Goal: Task Accomplishment & Management: Complete application form

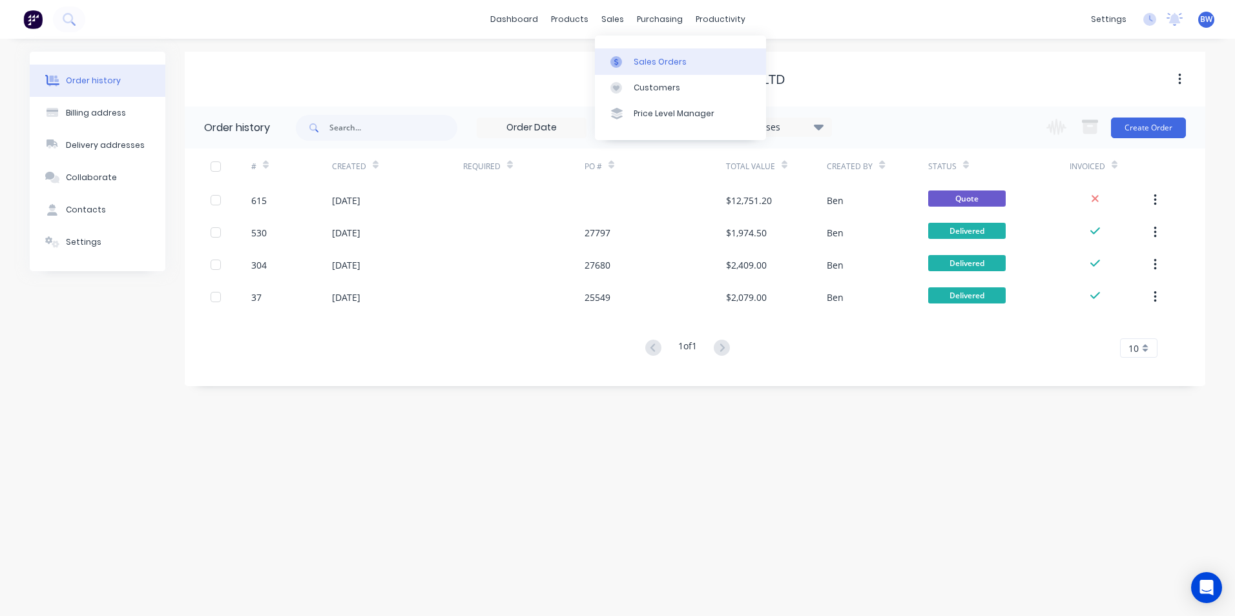
click at [619, 51] on link "Sales Orders" at bounding box center [680, 61] width 171 height 26
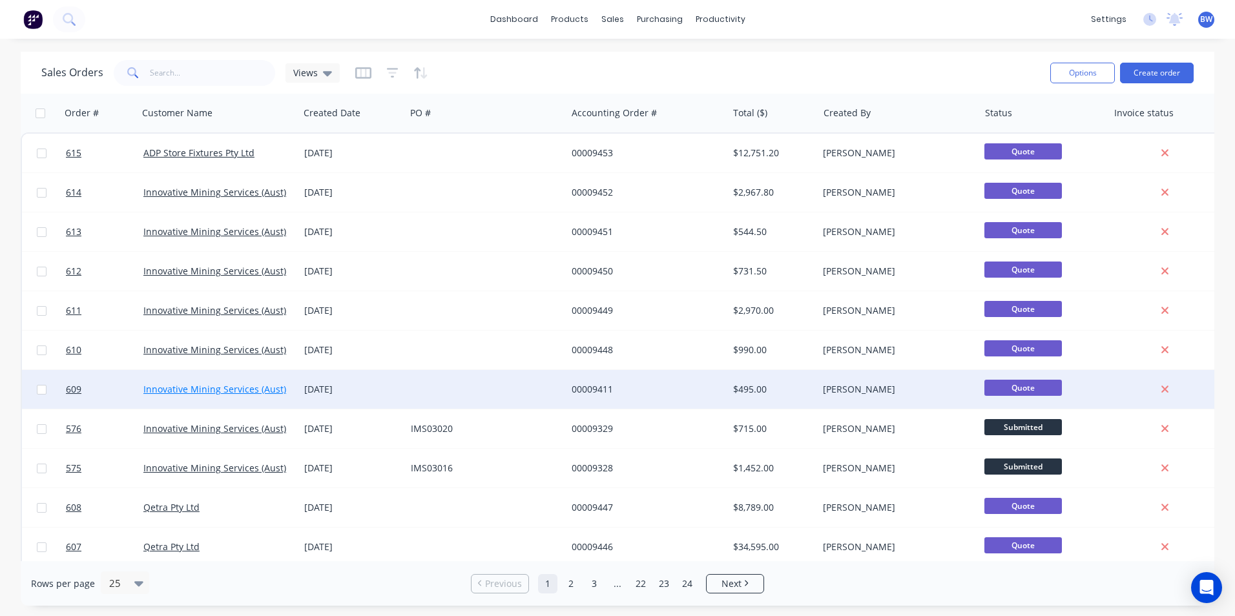
click at [225, 388] on link "Innovative Mining Services (Aust) Pty Ltd" at bounding box center [230, 389] width 174 height 12
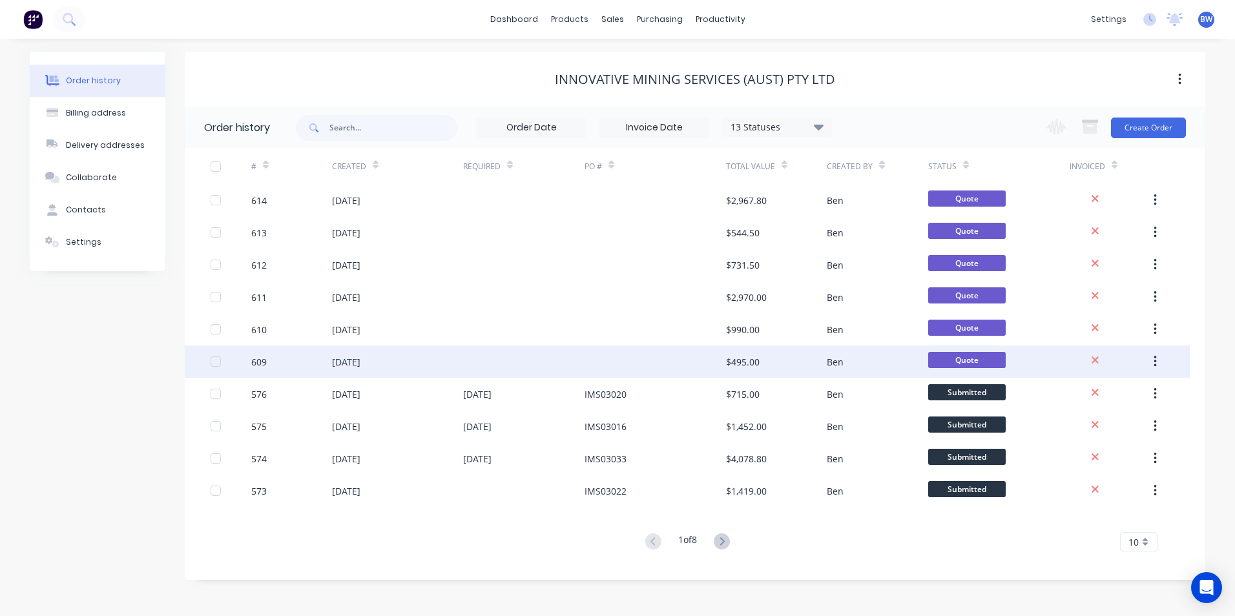
click at [357, 357] on div "[DATE]" at bounding box center [346, 362] width 28 height 14
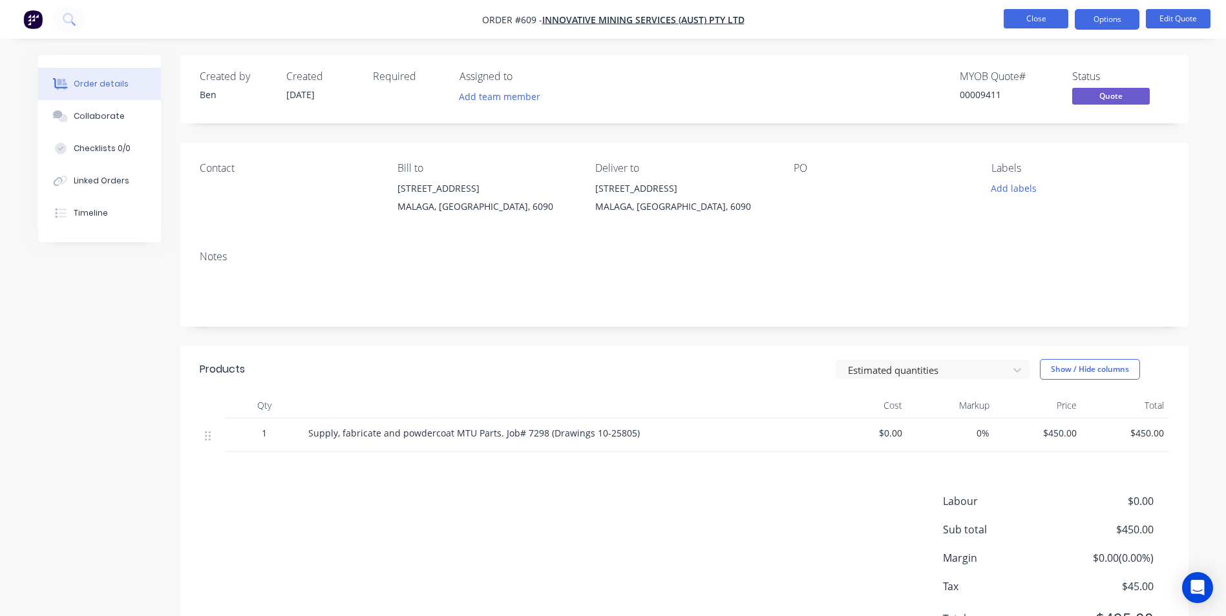
click at [1017, 24] on button "Close" at bounding box center [1035, 18] width 65 height 19
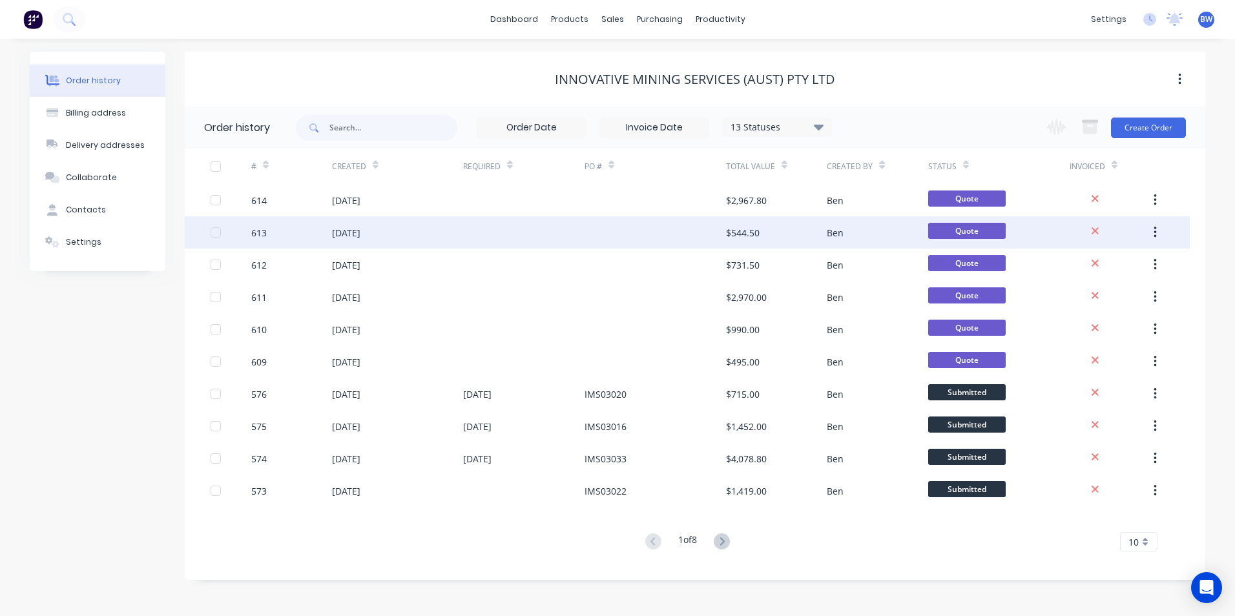
click at [360, 231] on div "[DATE]" at bounding box center [346, 233] width 28 height 14
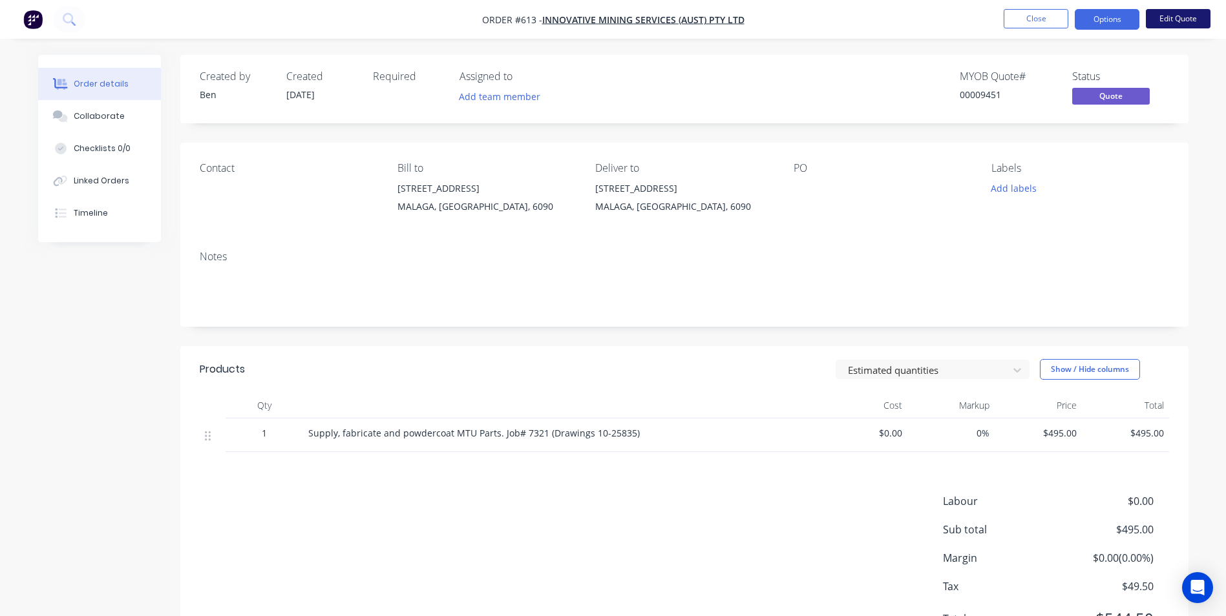
click at [1187, 25] on button "Edit Quote" at bounding box center [1177, 18] width 65 height 19
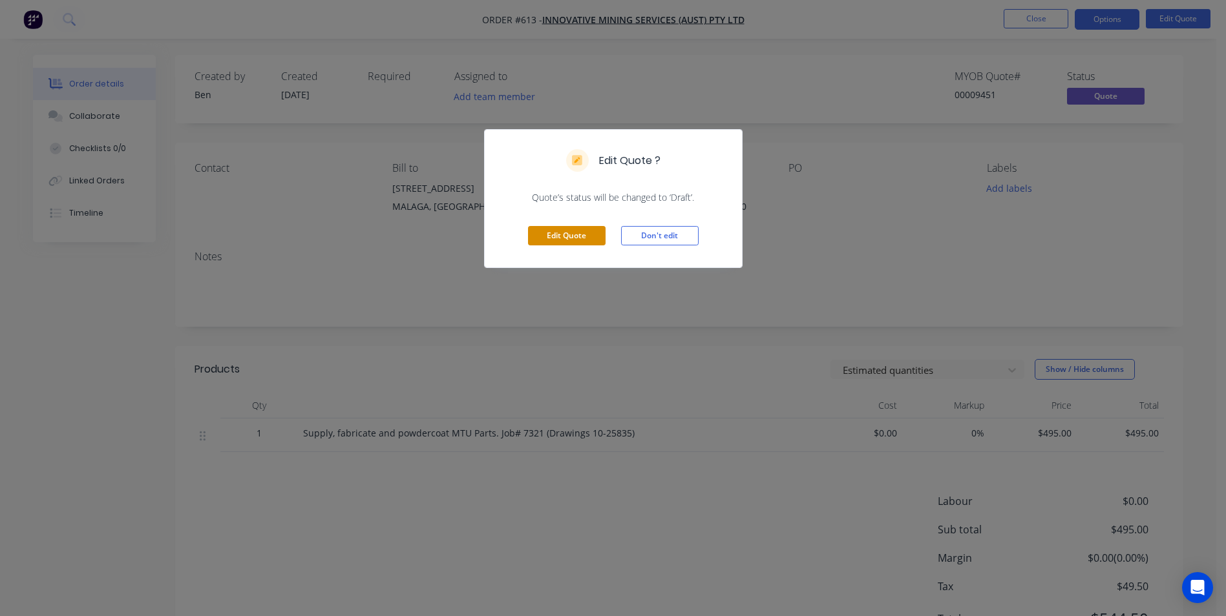
click at [568, 243] on button "Edit Quote" at bounding box center [567, 235] width 78 height 19
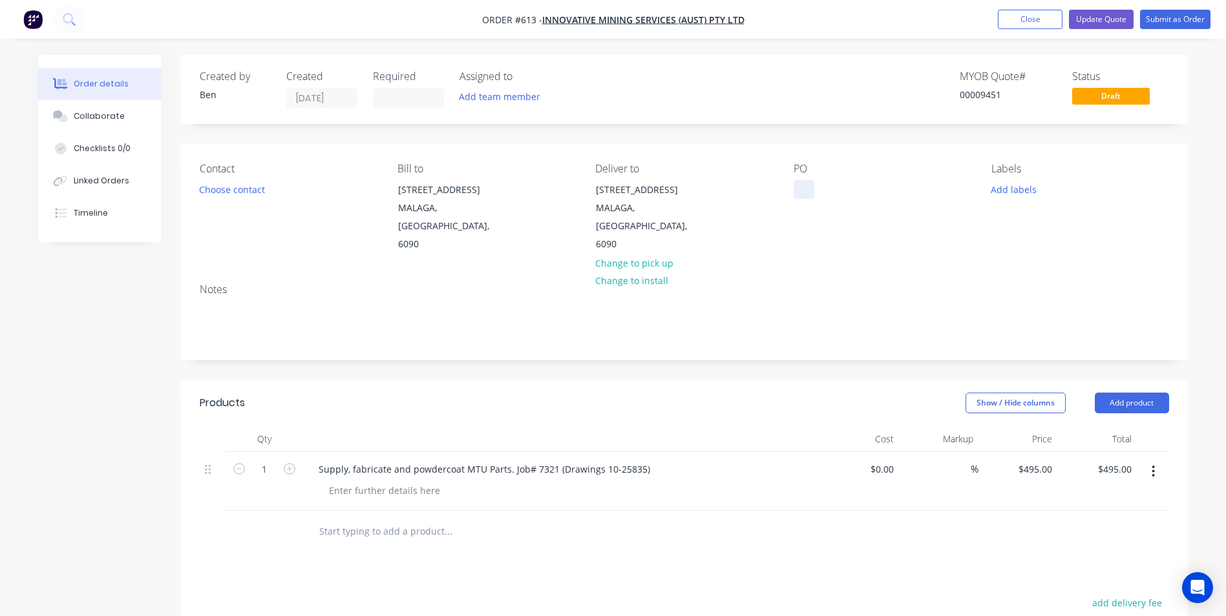
click at [804, 186] on div at bounding box center [803, 189] width 21 height 19
click at [402, 103] on input at bounding box center [408, 98] width 70 height 19
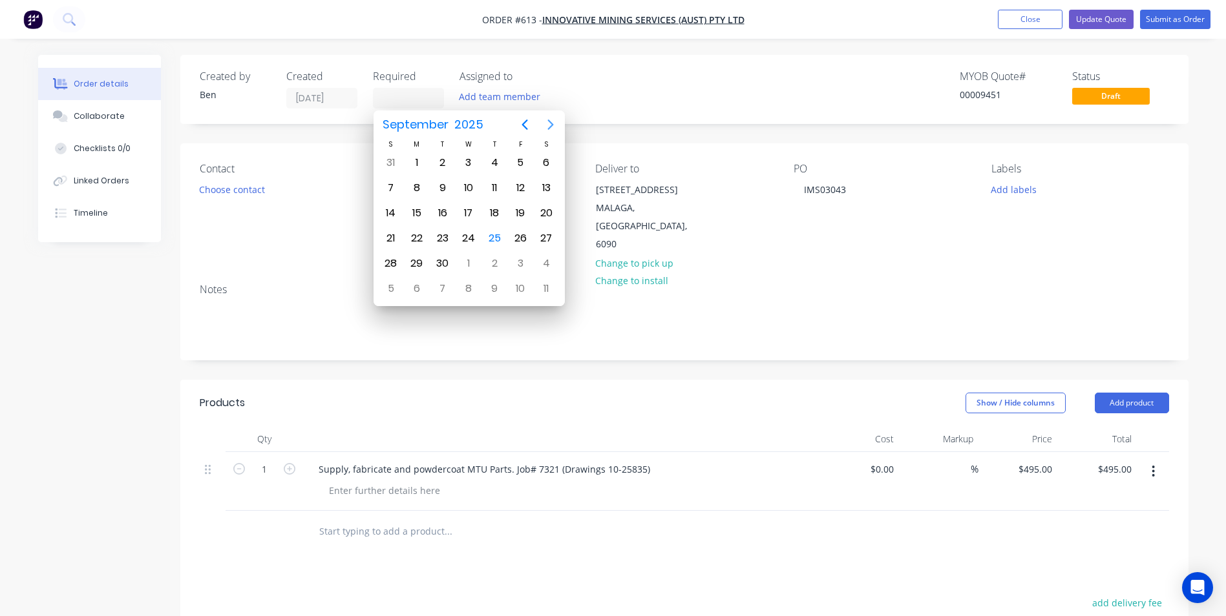
click at [552, 127] on icon "Next page" at bounding box center [551, 125] width 16 height 16
click at [417, 187] on div "6" at bounding box center [416, 187] width 19 height 19
type input "[DATE]"
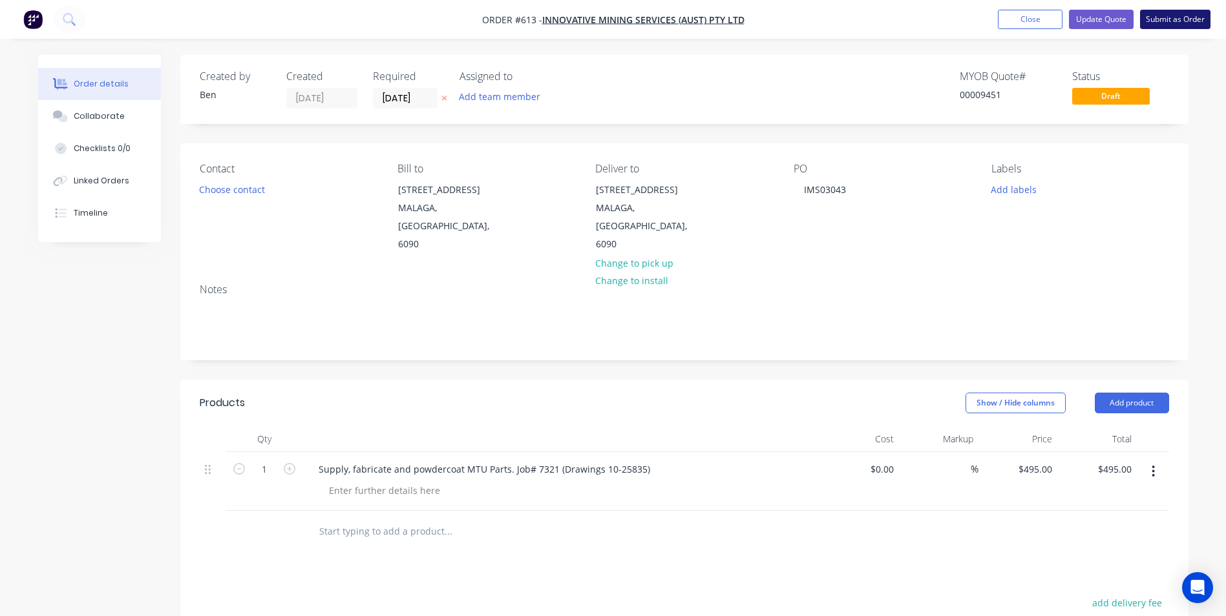
click at [1163, 25] on button "Submit as Order" at bounding box center [1175, 19] width 70 height 19
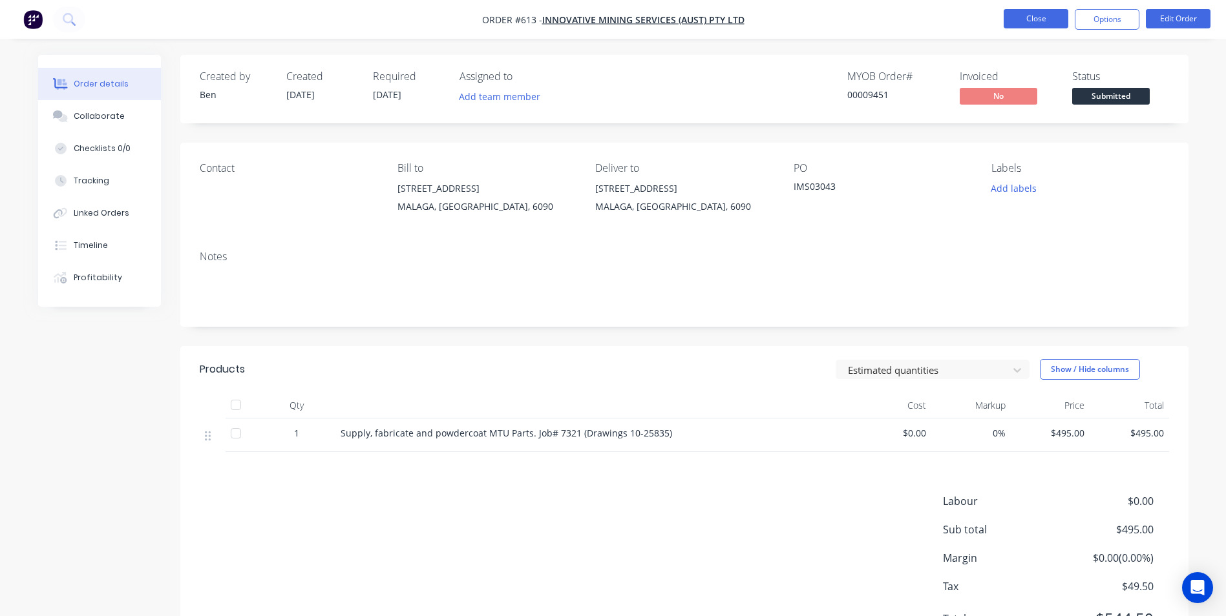
click at [1047, 25] on button "Close" at bounding box center [1035, 18] width 65 height 19
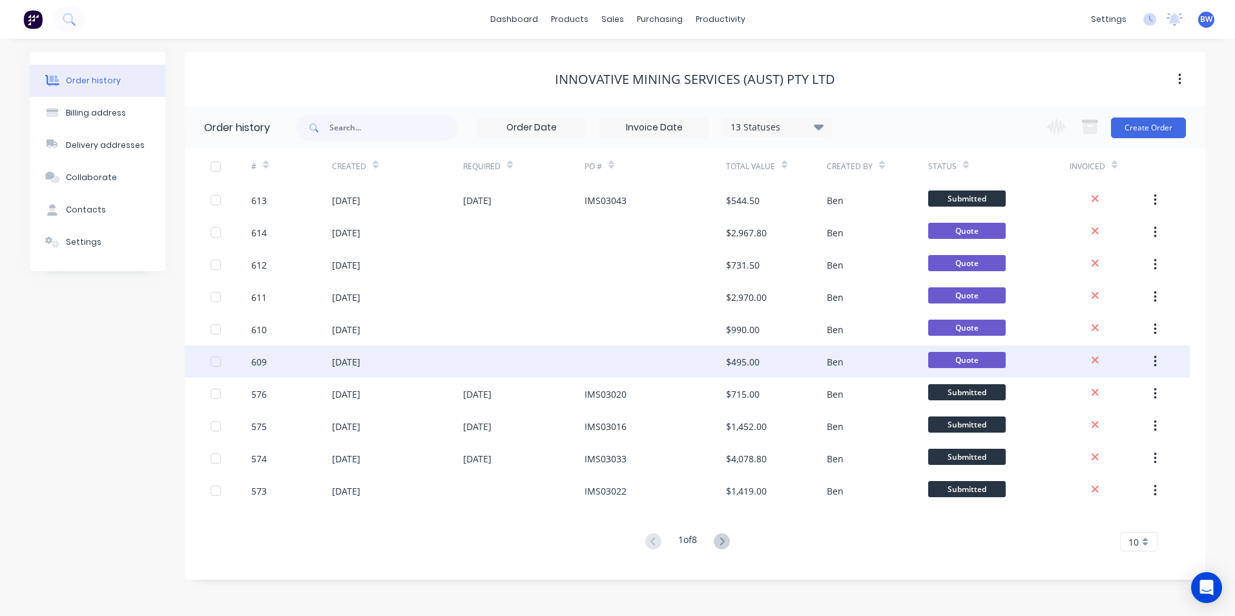
click at [447, 354] on div "[DATE]" at bounding box center [397, 362] width 131 height 32
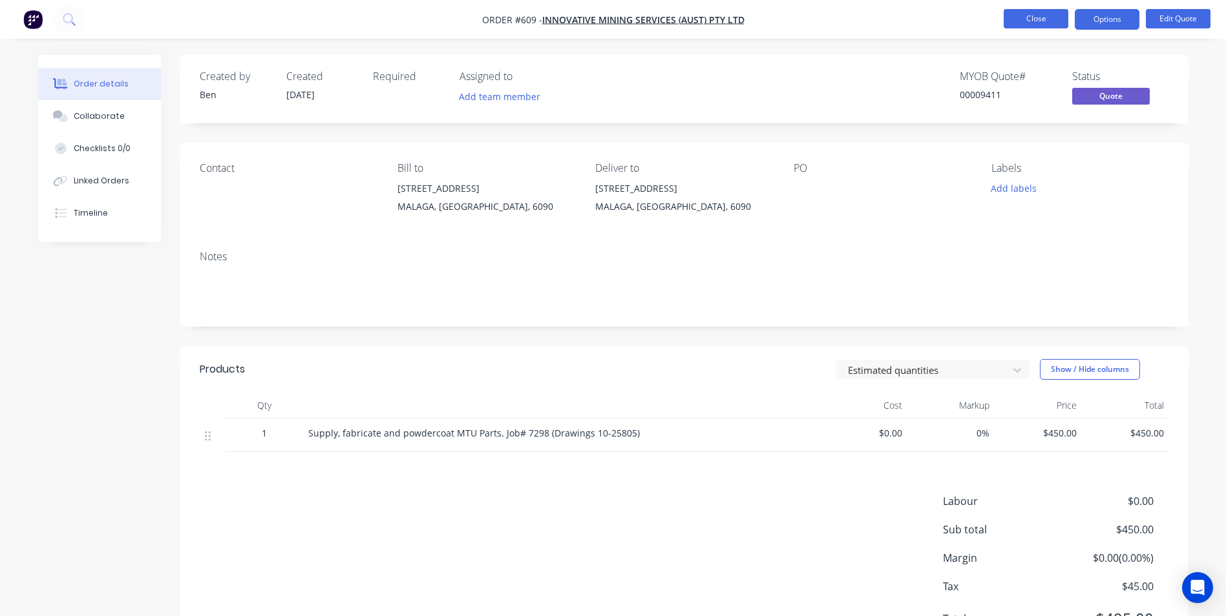
click at [1016, 14] on button "Close" at bounding box center [1035, 18] width 65 height 19
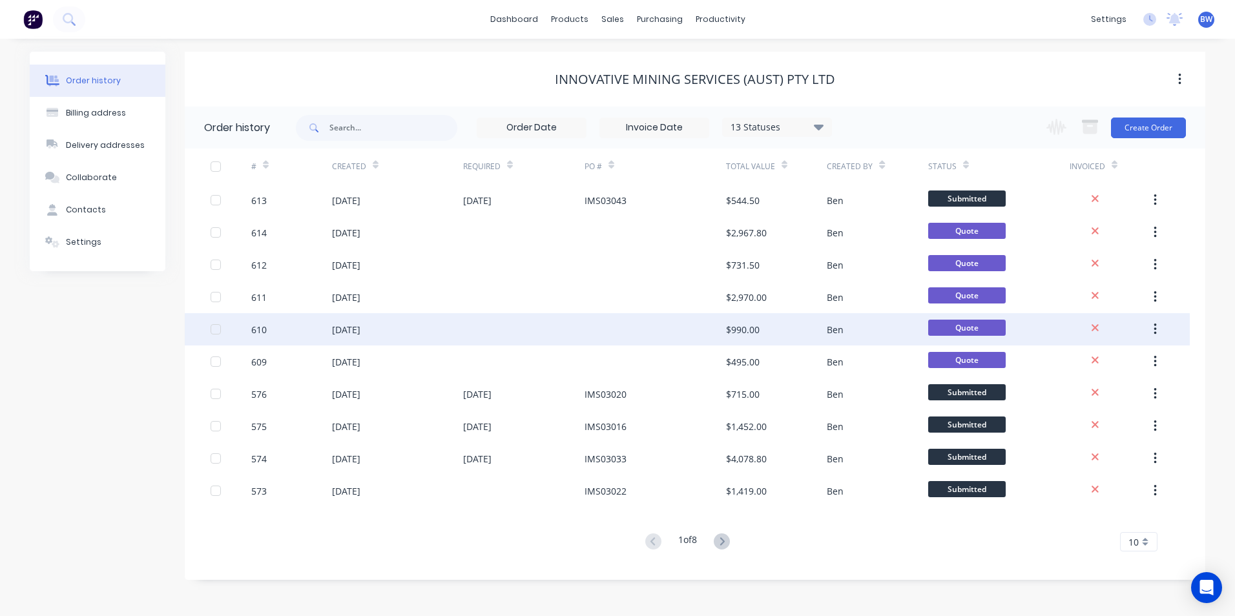
click at [657, 331] on div at bounding box center [655, 329] width 141 height 32
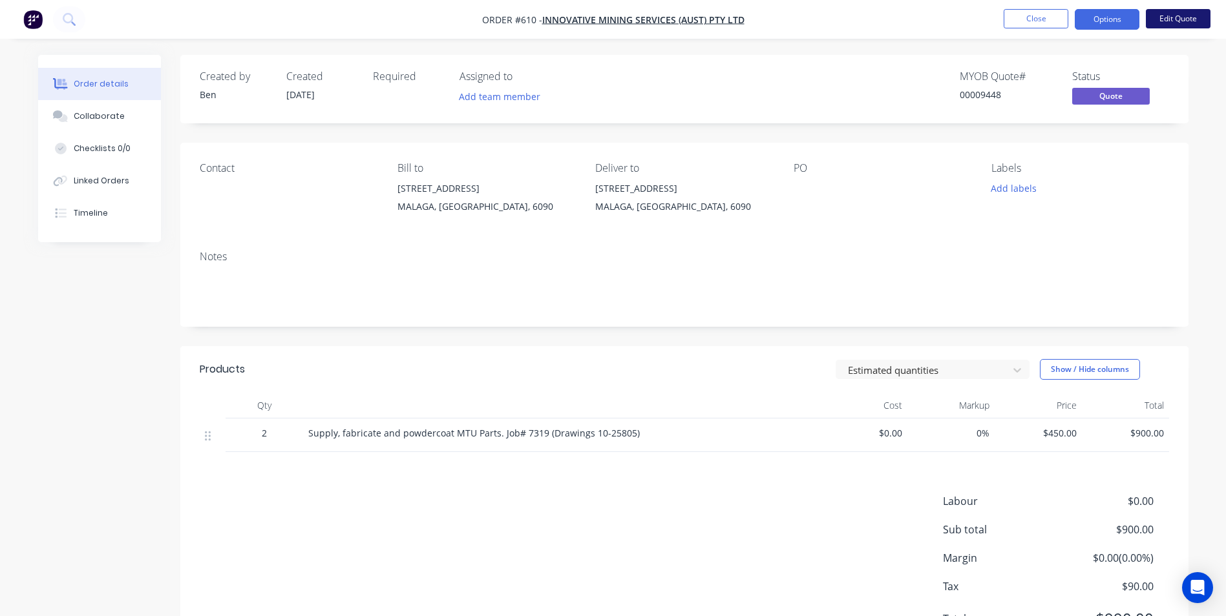
click at [1160, 17] on button "Edit Quote" at bounding box center [1177, 18] width 65 height 19
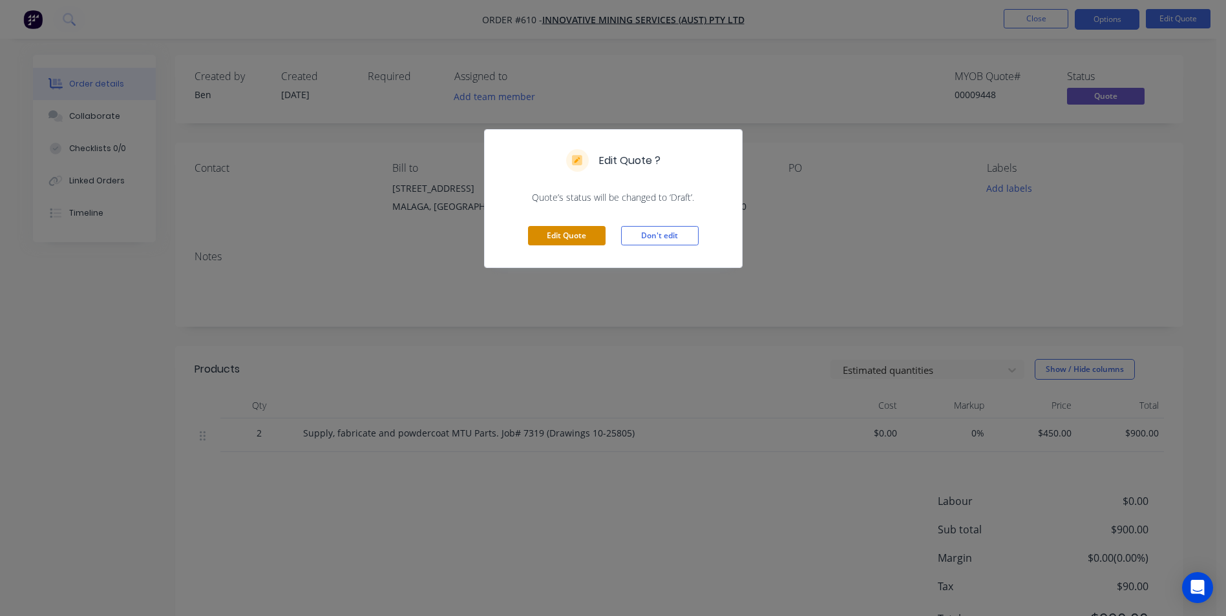
click at [581, 244] on button "Edit Quote" at bounding box center [567, 235] width 78 height 19
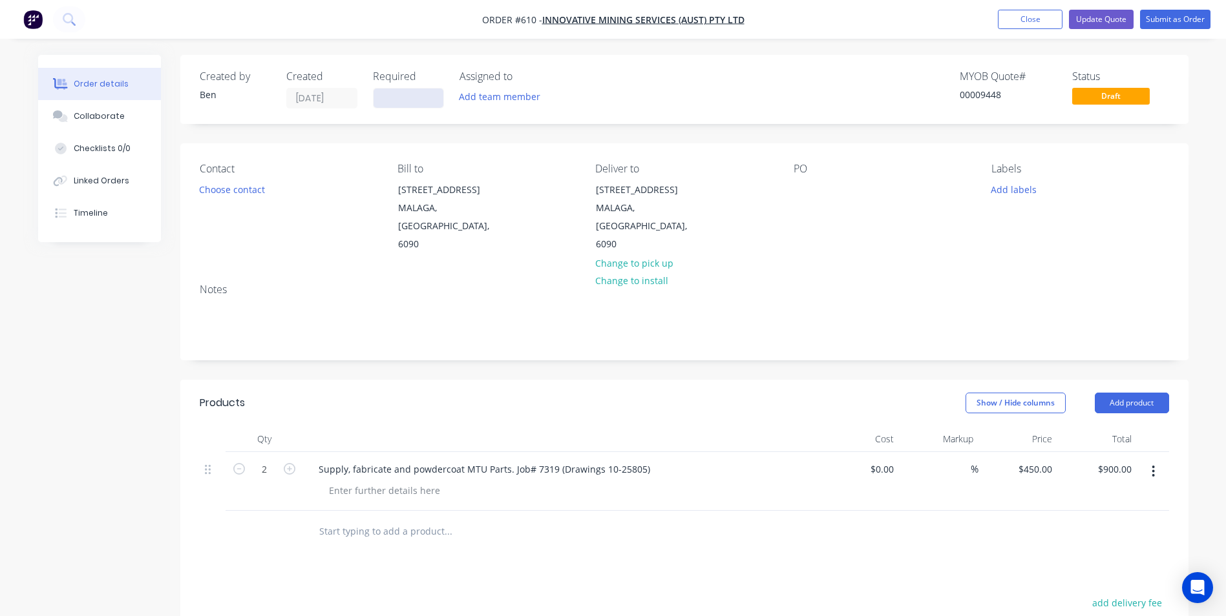
click at [415, 107] on input at bounding box center [408, 98] width 70 height 19
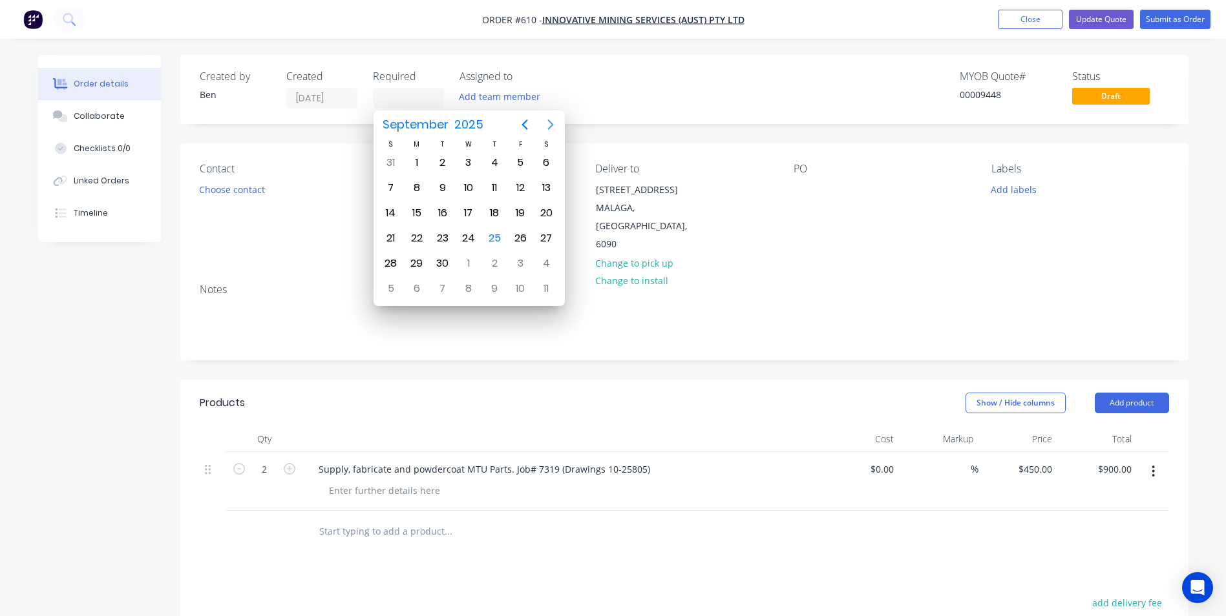
click at [549, 127] on icon "Next page" at bounding box center [550, 125] width 6 height 10
click at [412, 189] on div "6" at bounding box center [416, 187] width 19 height 19
type input "[DATE]"
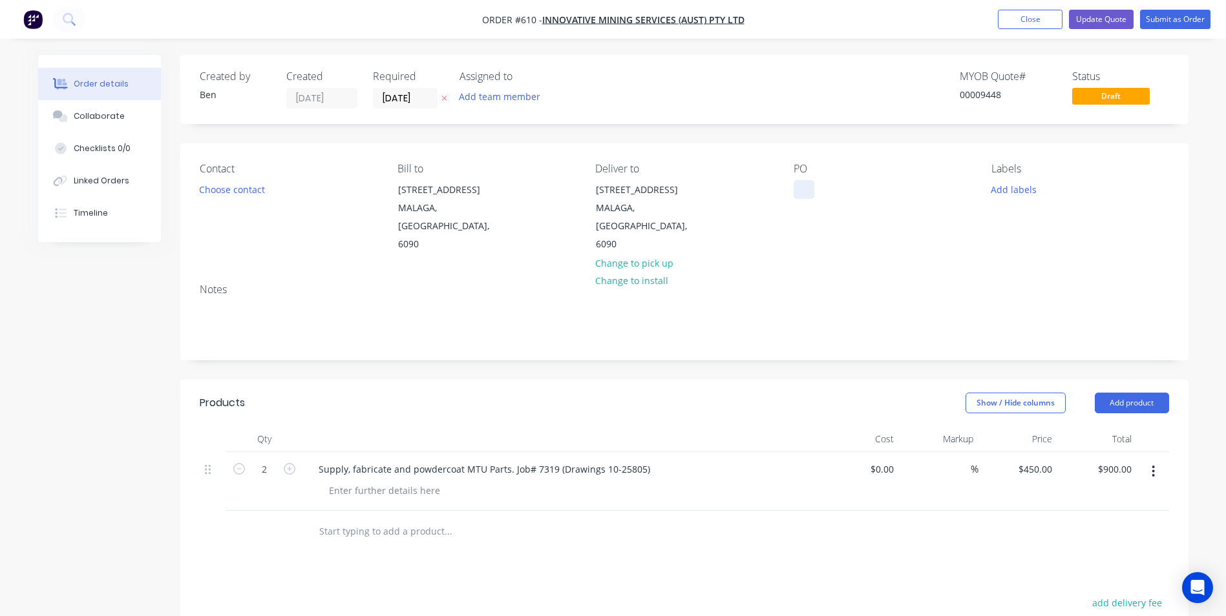
click at [803, 190] on div at bounding box center [803, 189] width 21 height 19
click at [1154, 19] on button "Submit as Order" at bounding box center [1175, 19] width 70 height 19
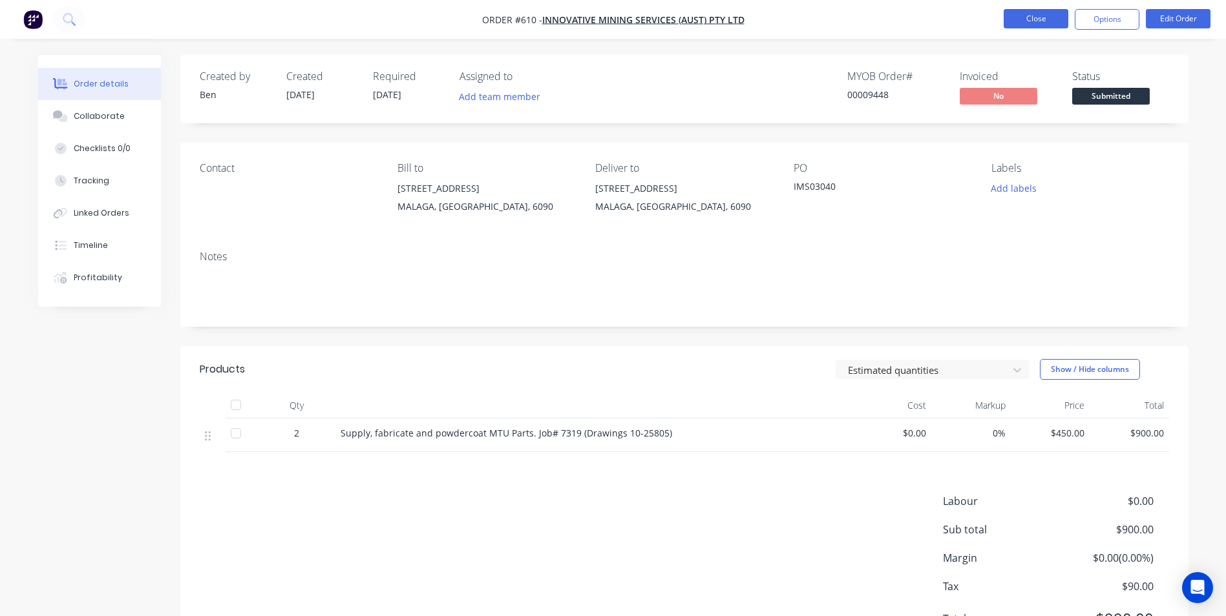
click at [1047, 17] on button "Close" at bounding box center [1035, 18] width 65 height 19
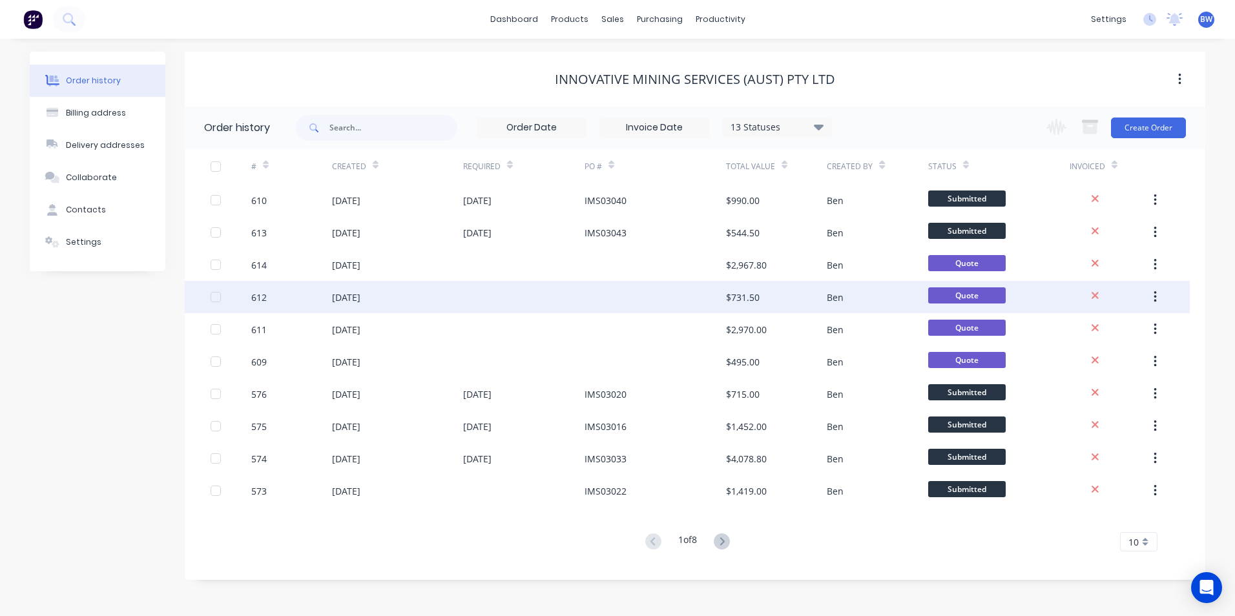
click at [541, 286] on div at bounding box center [523, 297] width 121 height 32
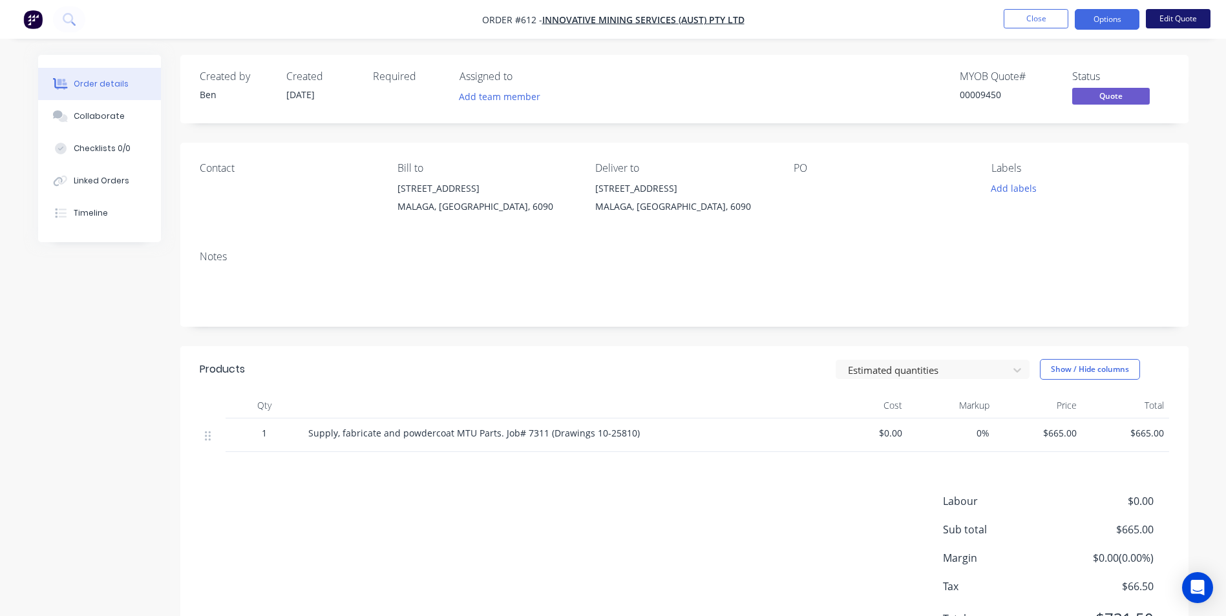
click at [1183, 14] on button "Edit Quote" at bounding box center [1177, 18] width 65 height 19
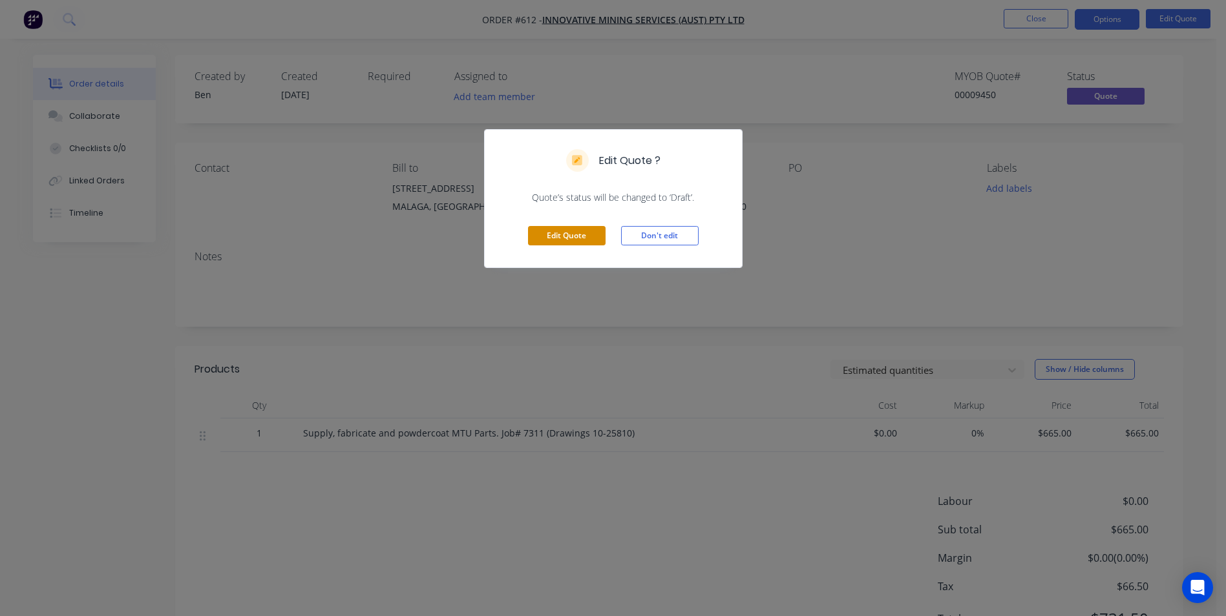
click at [583, 239] on button "Edit Quote" at bounding box center [567, 235] width 78 height 19
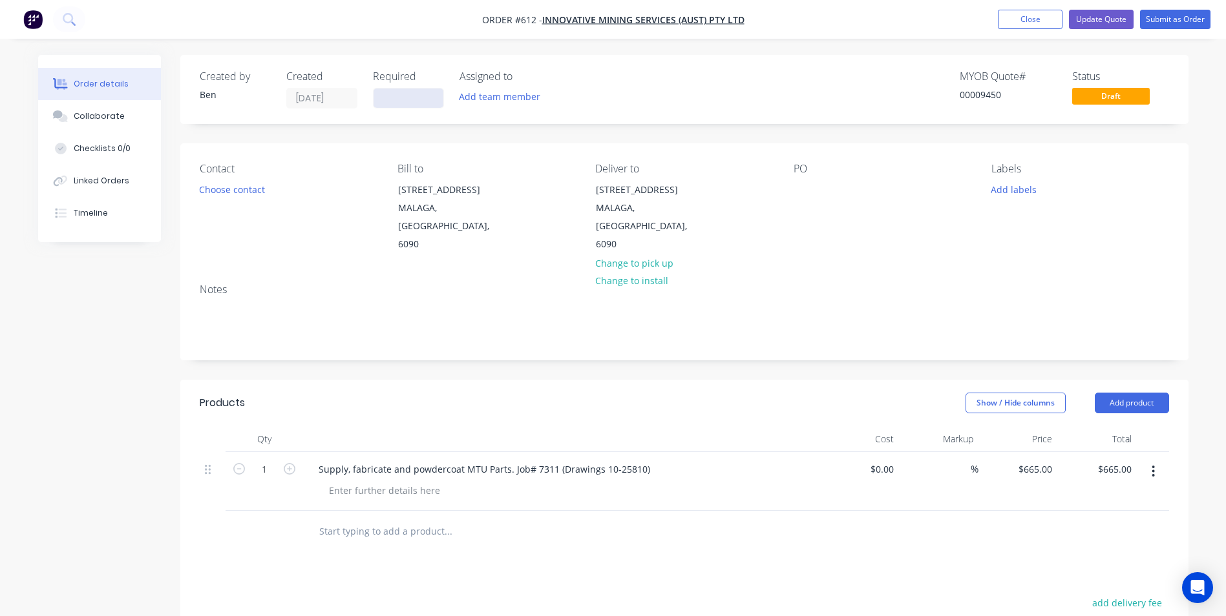
click at [397, 96] on input at bounding box center [408, 98] width 70 height 19
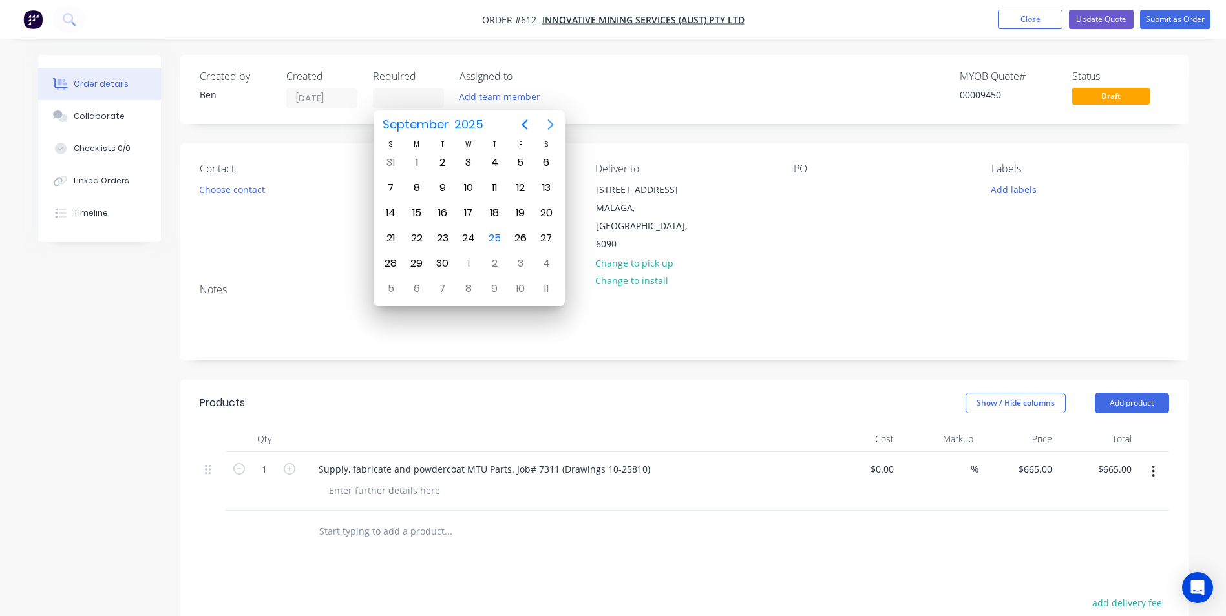
click at [553, 124] on icon "Next page" at bounding box center [551, 125] width 16 height 16
click at [413, 183] on div "6" at bounding box center [416, 187] width 19 height 19
type input "[DATE]"
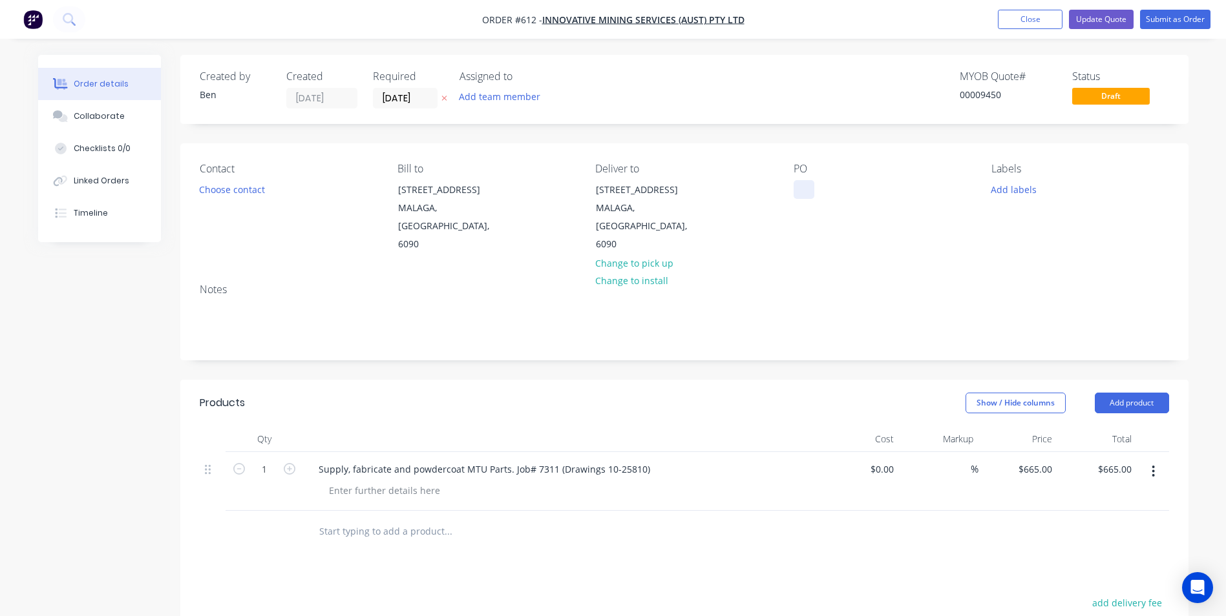
click at [793, 185] on div at bounding box center [803, 189] width 21 height 19
click at [1156, 23] on button "Submit as Order" at bounding box center [1175, 19] width 70 height 19
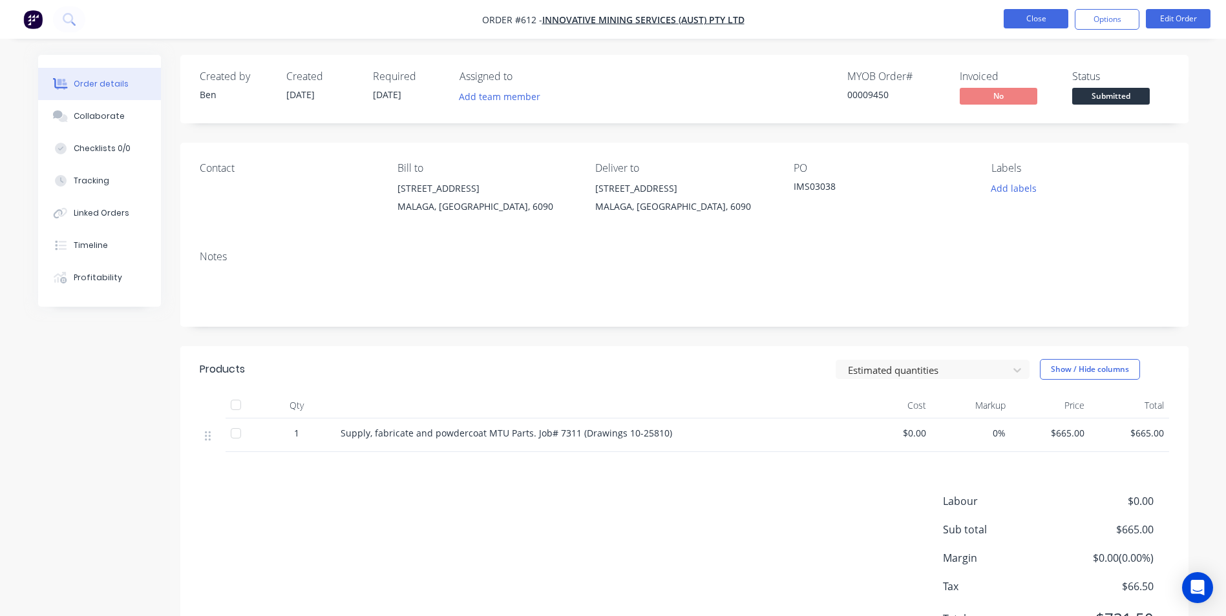
click at [1055, 18] on button "Close" at bounding box center [1035, 18] width 65 height 19
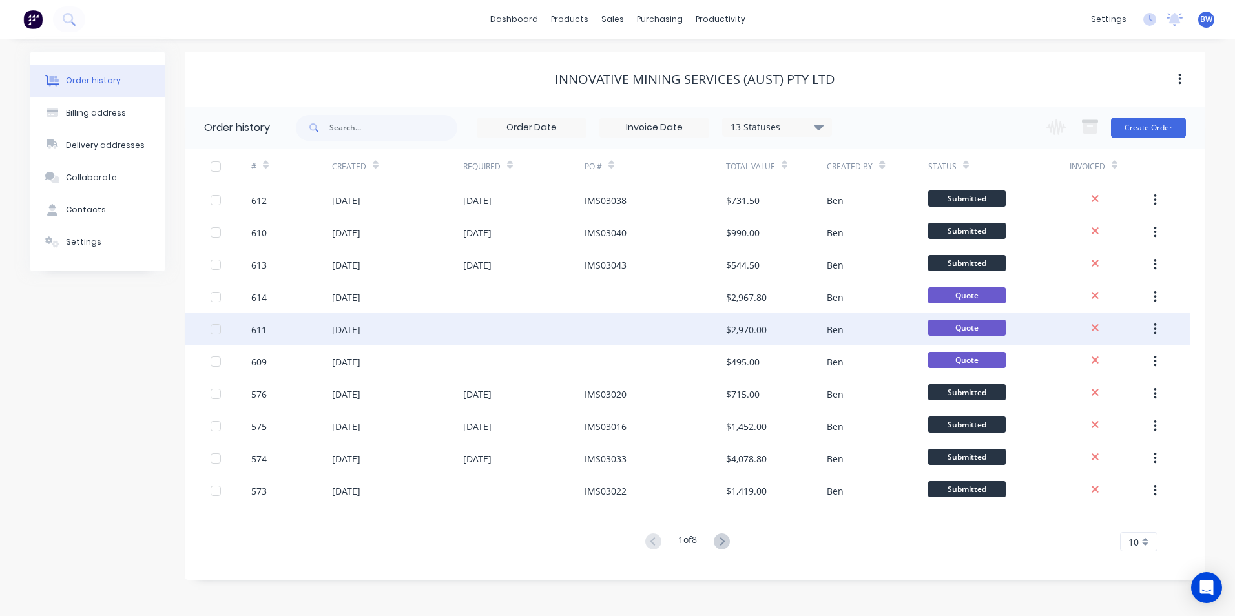
click at [680, 322] on div at bounding box center [655, 329] width 141 height 32
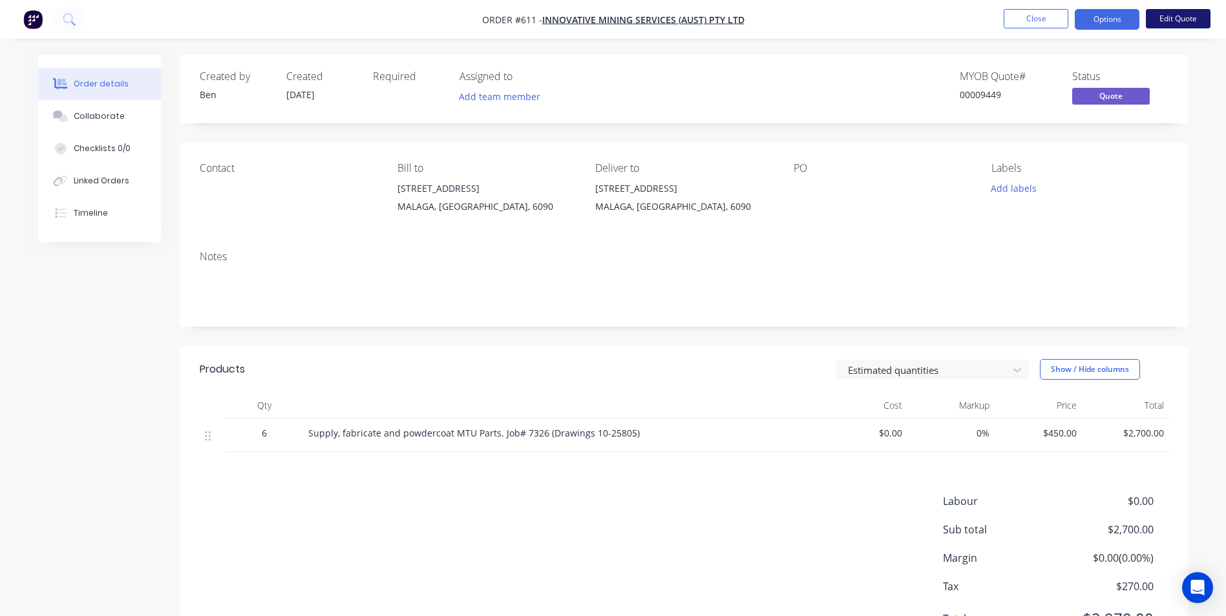
click at [1184, 18] on button "Edit Quote" at bounding box center [1177, 18] width 65 height 19
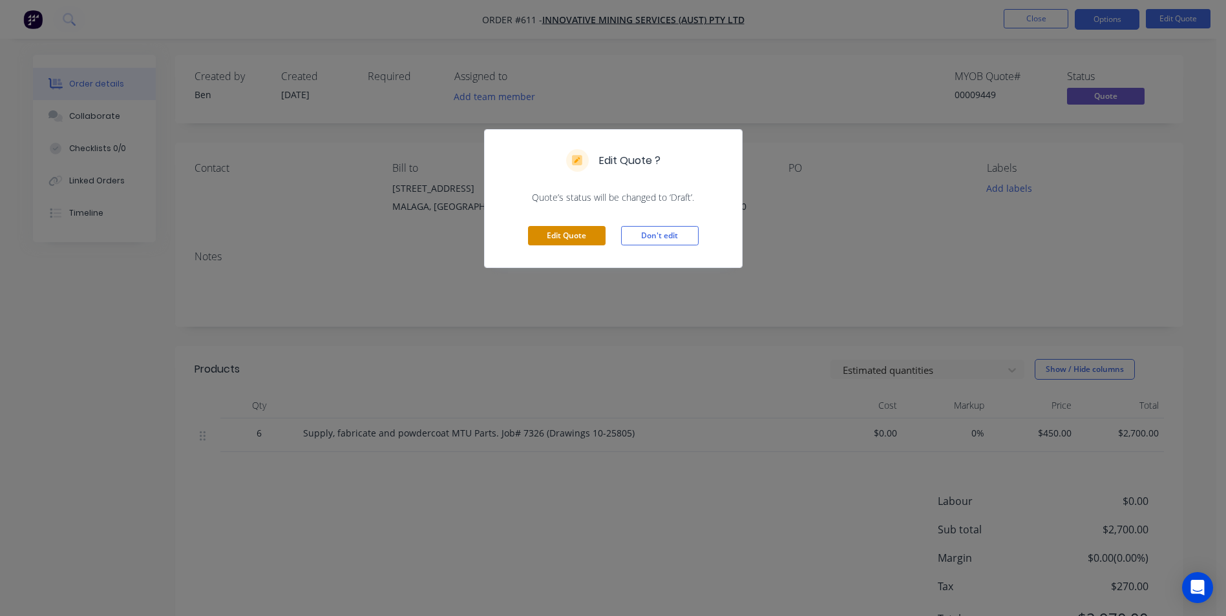
click at [578, 233] on button "Edit Quote" at bounding box center [567, 235] width 78 height 19
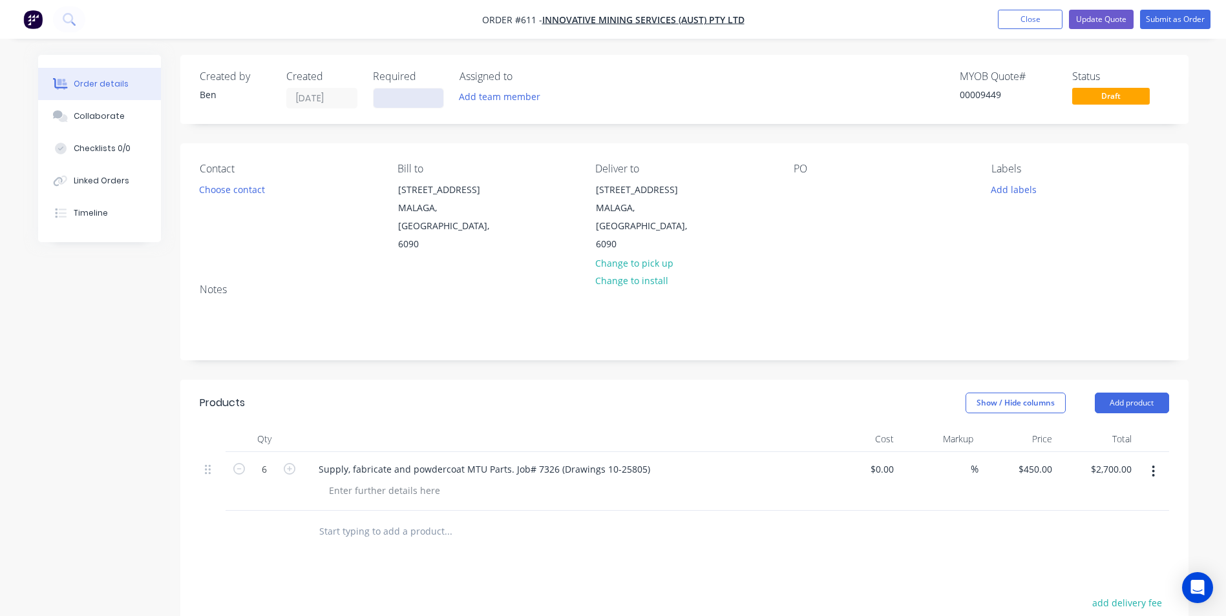
click at [432, 104] on input at bounding box center [408, 98] width 70 height 19
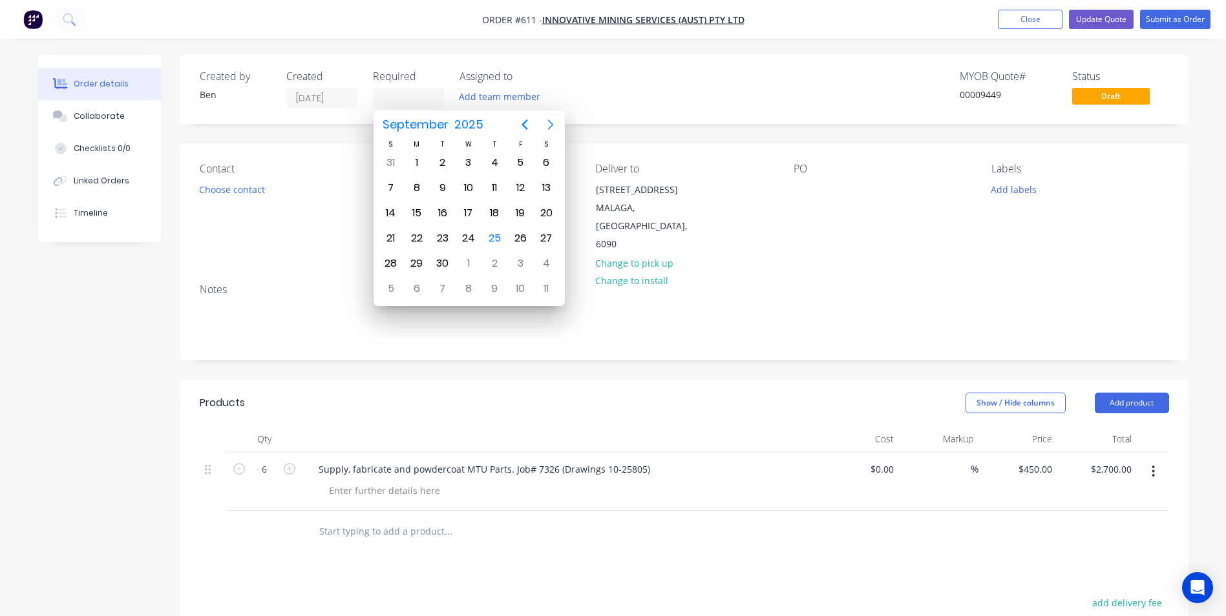
click at [547, 121] on icon "Next page" at bounding box center [551, 125] width 16 height 16
click at [422, 189] on div "6" at bounding box center [416, 187] width 19 height 19
type input "[DATE]"
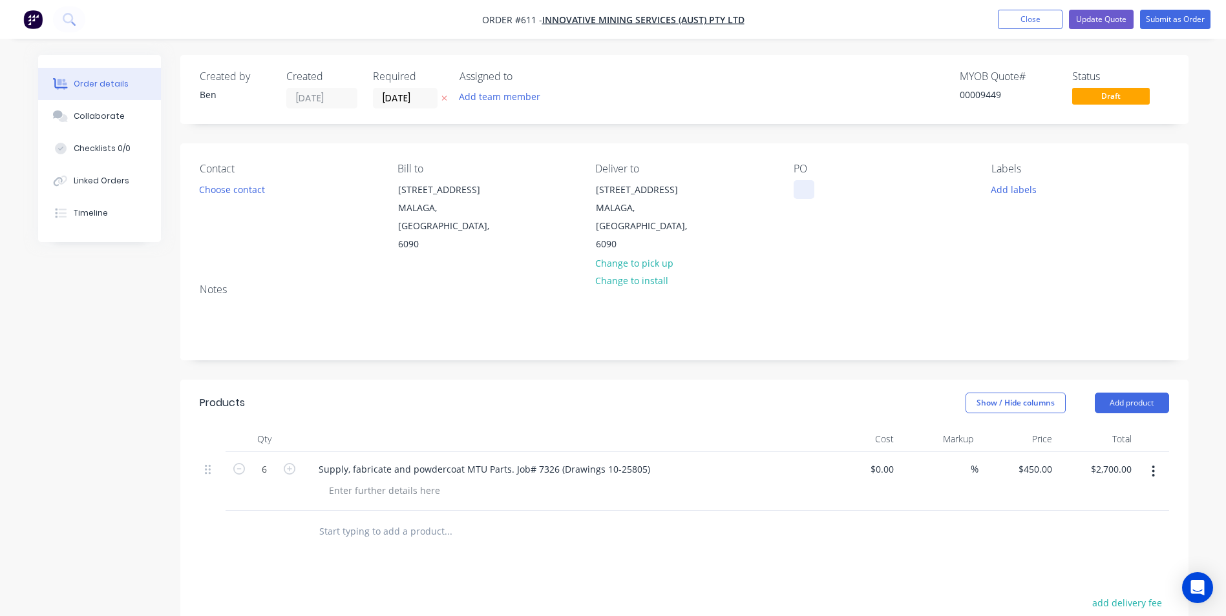
click at [799, 187] on div at bounding box center [803, 189] width 21 height 19
click at [1184, 24] on button "Submit as Order" at bounding box center [1175, 19] width 70 height 19
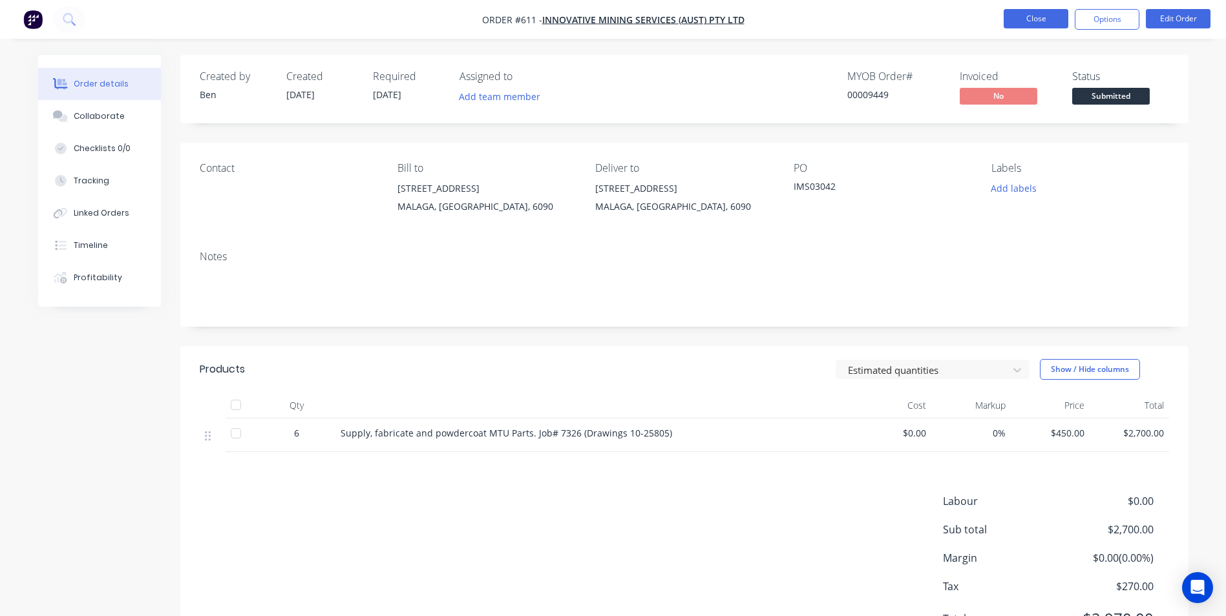
click at [1033, 18] on button "Close" at bounding box center [1035, 18] width 65 height 19
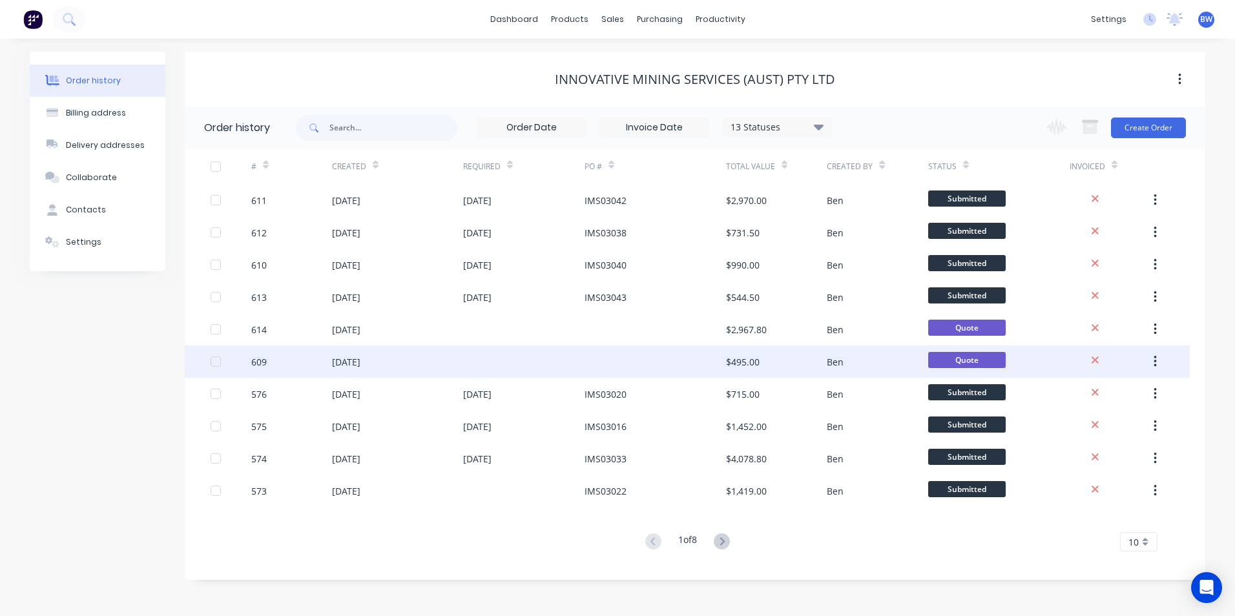
click at [643, 353] on div at bounding box center [655, 362] width 141 height 32
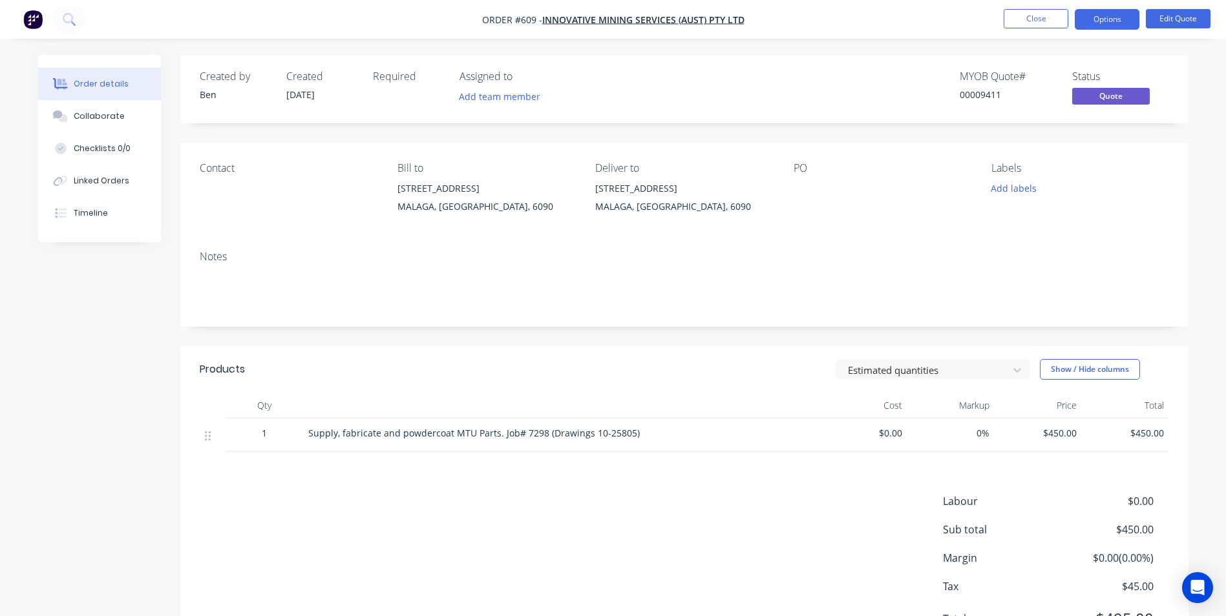
click at [410, 90] on div "Required" at bounding box center [408, 88] width 71 height 37
click at [1180, 21] on button "Edit Quote" at bounding box center [1177, 18] width 65 height 19
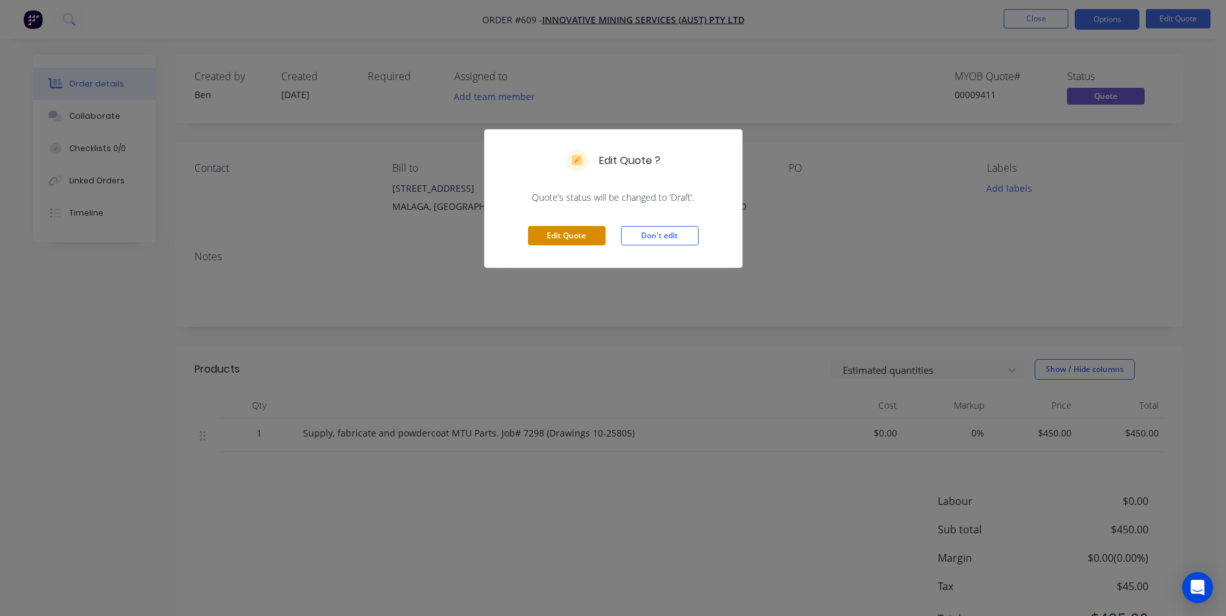
click at [583, 233] on button "Edit Quote" at bounding box center [567, 235] width 78 height 19
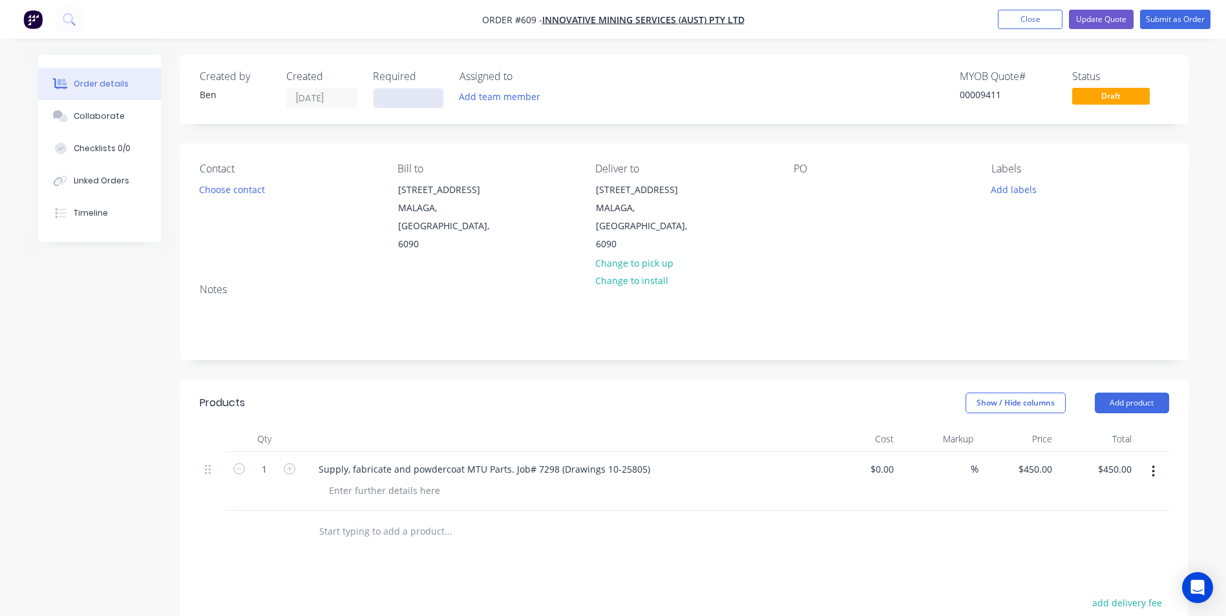
click at [428, 94] on input at bounding box center [408, 98] width 70 height 19
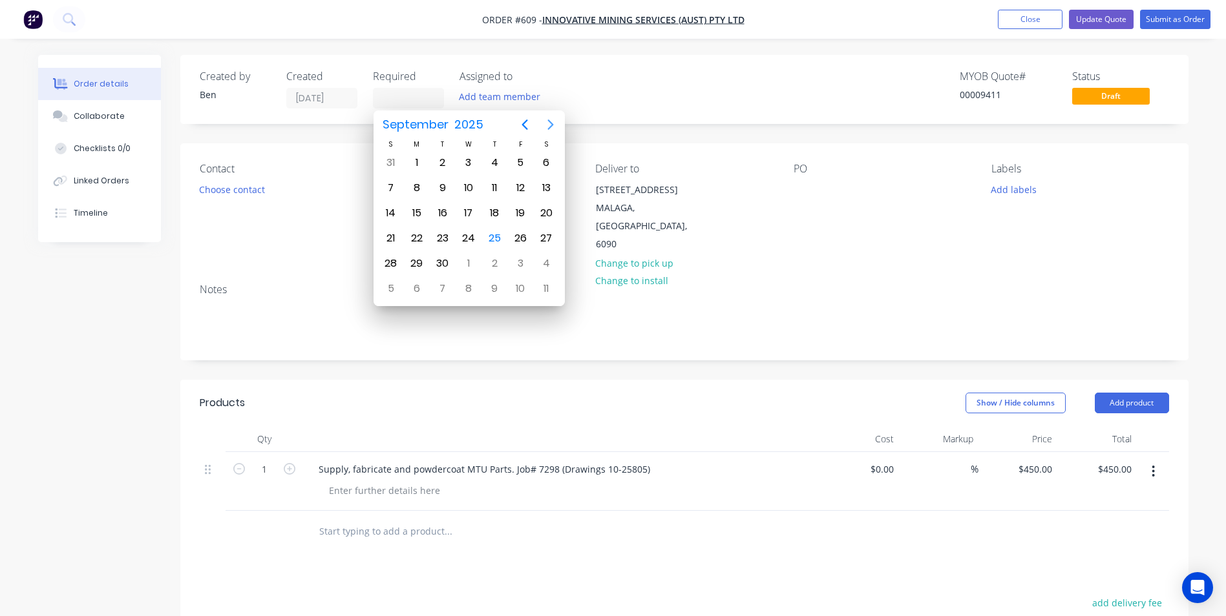
click at [550, 123] on icon "Next page" at bounding box center [551, 125] width 16 height 16
click at [417, 185] on div "6" at bounding box center [416, 187] width 19 height 19
type input "[DATE]"
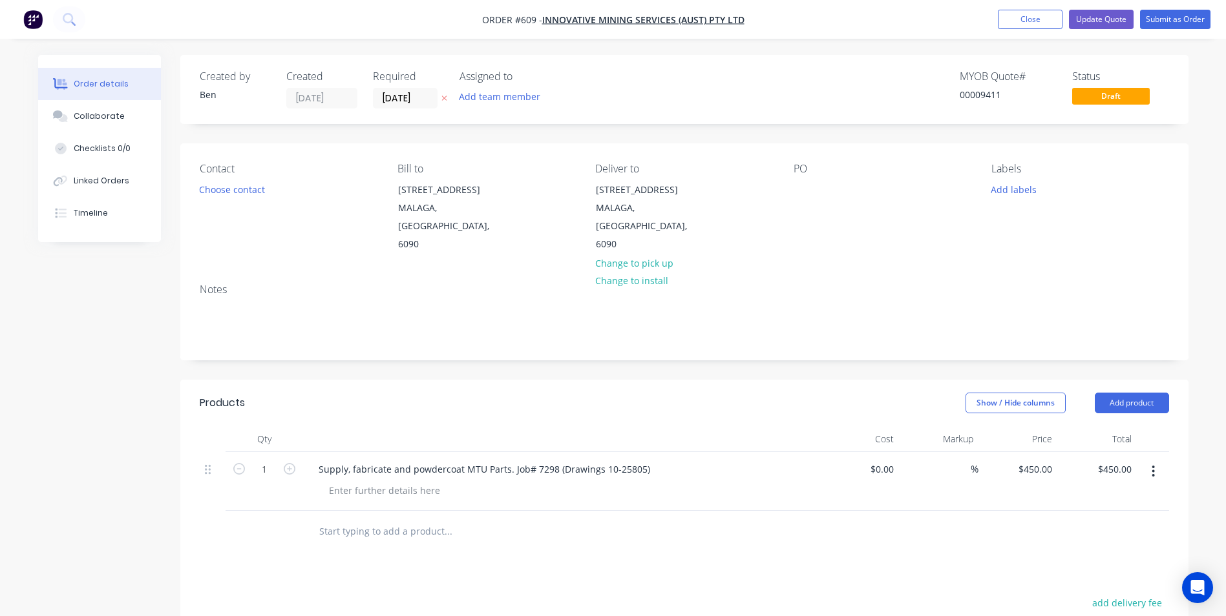
click at [801, 180] on div "PO" at bounding box center [881, 208] width 177 height 91
click at [804, 191] on div at bounding box center [803, 189] width 21 height 19
click at [1171, 23] on button "Submit as Order" at bounding box center [1175, 19] width 70 height 19
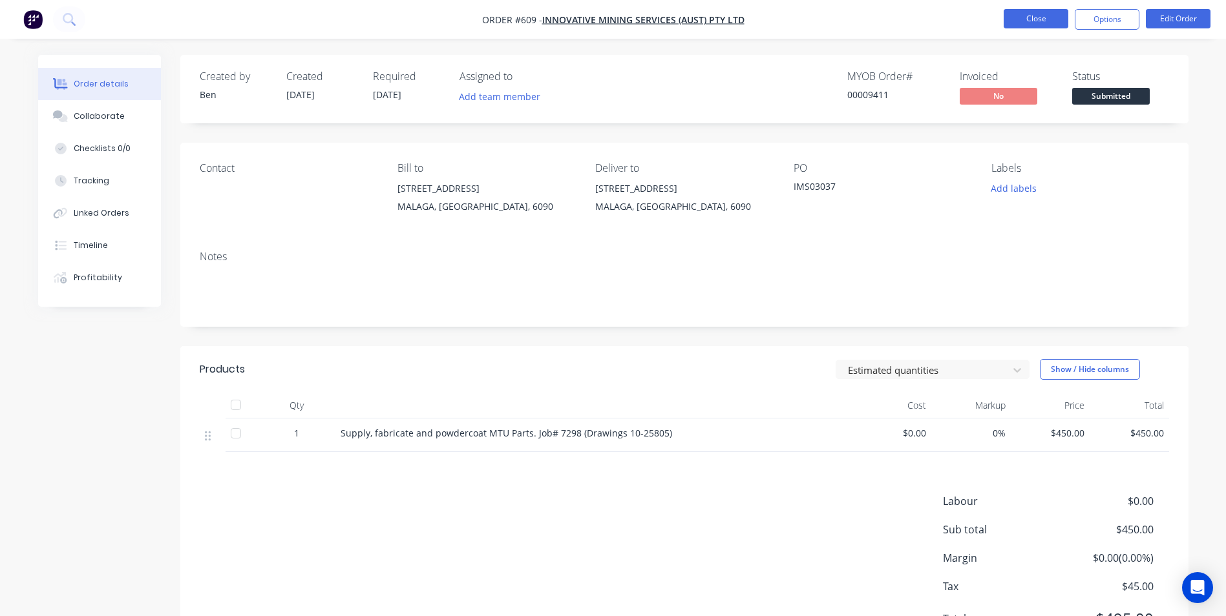
click at [1030, 25] on button "Close" at bounding box center [1035, 18] width 65 height 19
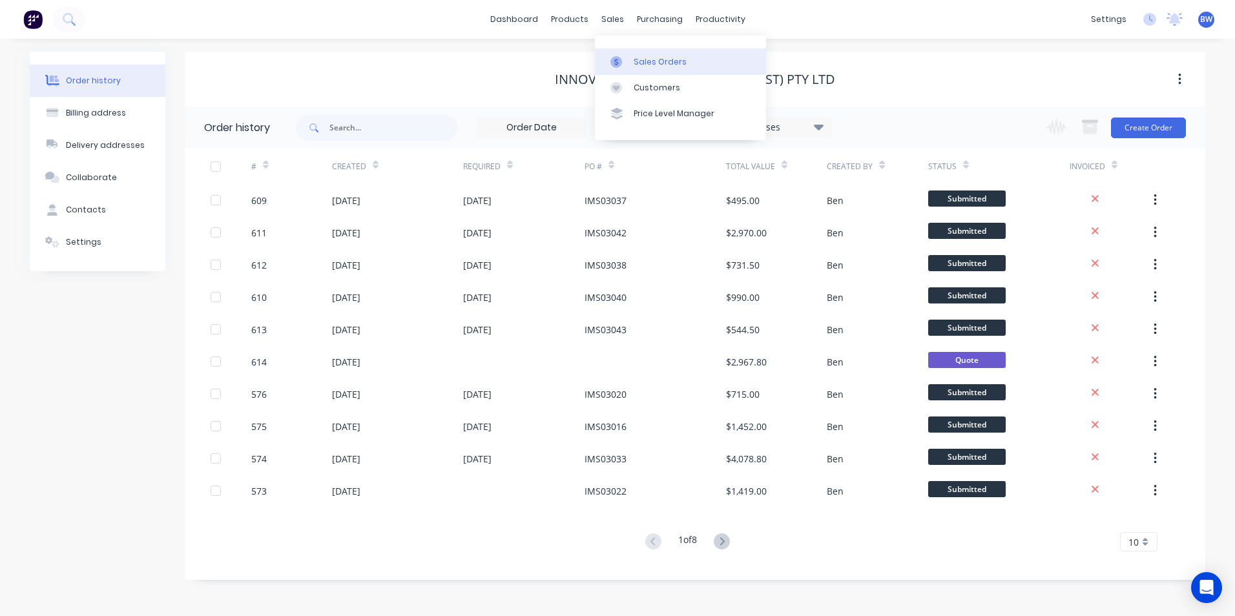
click at [621, 62] on icon at bounding box center [616, 62] width 12 height 12
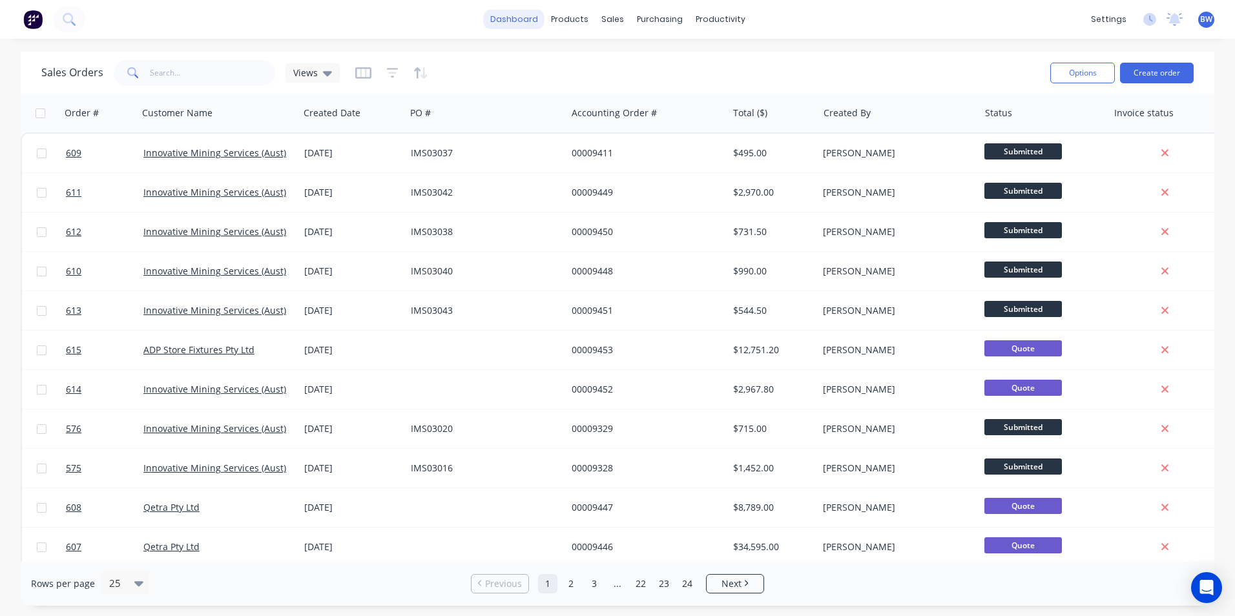
click at [523, 19] on link "dashboard" at bounding box center [514, 19] width 61 height 19
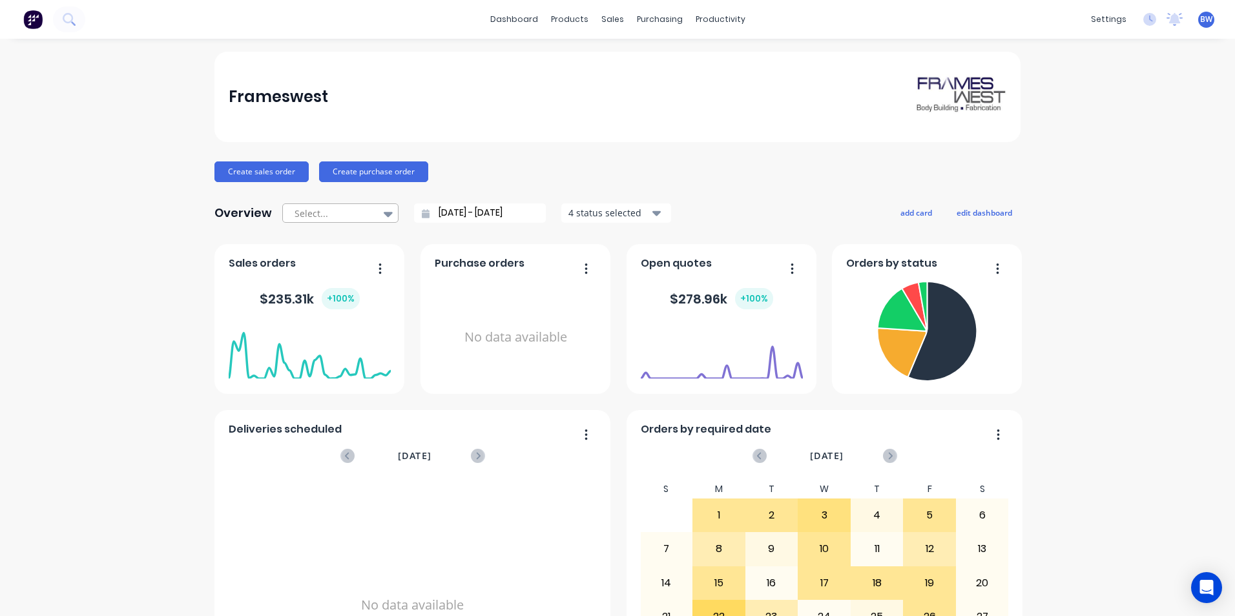
click at [386, 212] on div at bounding box center [388, 214] width 19 height 22
click at [347, 262] on div "Month to date" at bounding box center [340, 267] width 116 height 24
type input "[DATE] - [DATE]"
